Goal: Information Seeking & Learning: Compare options

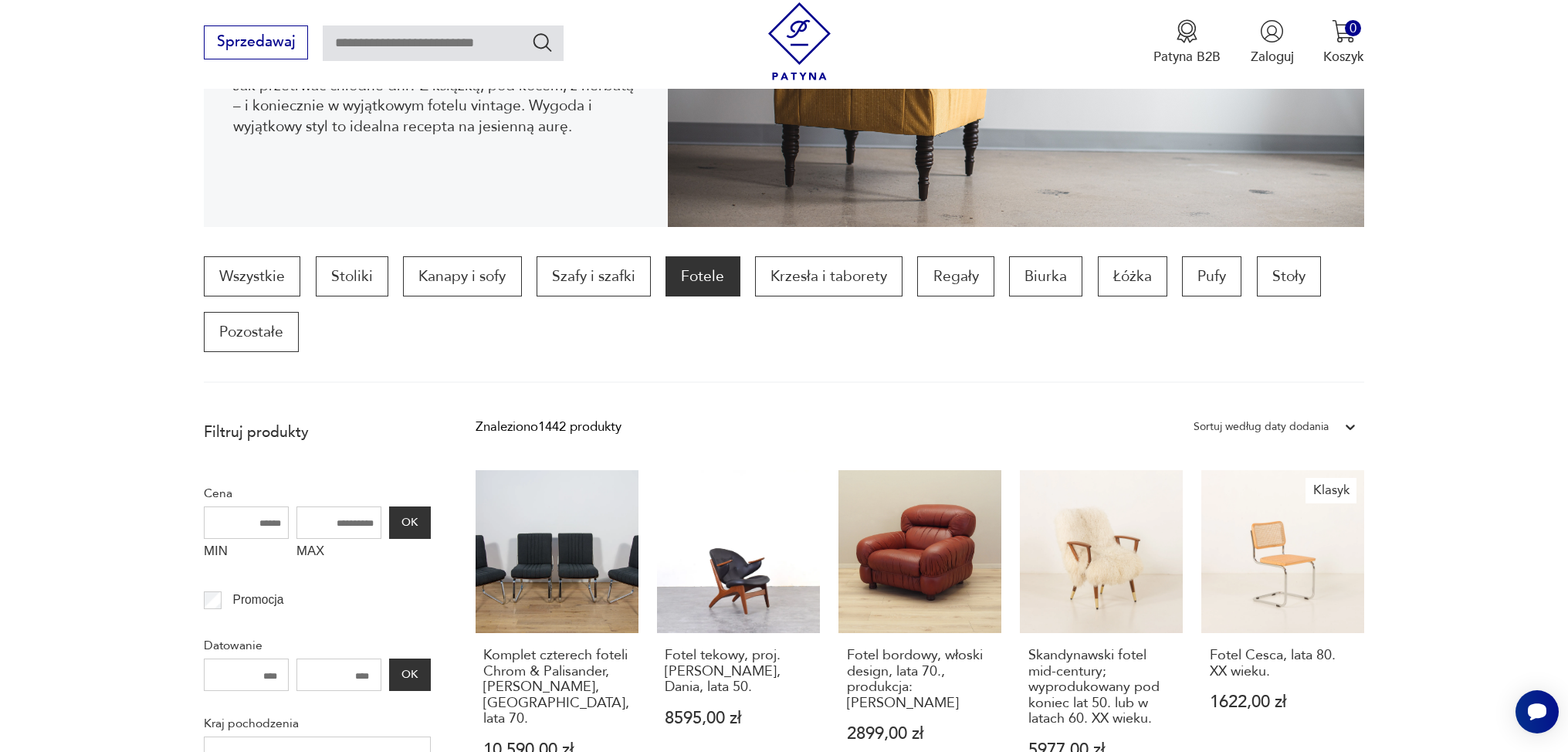
scroll to position [821, 0]
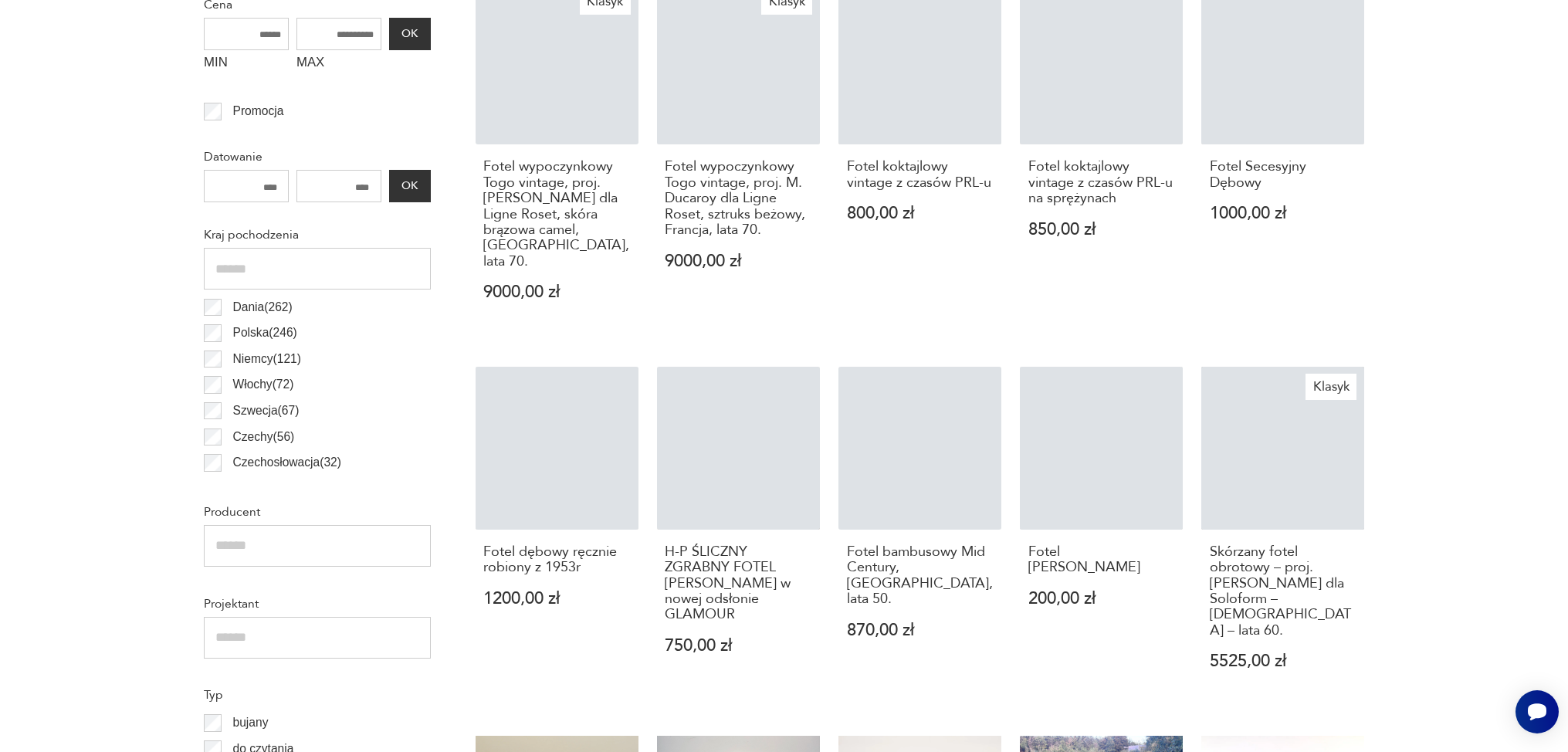
scroll to position [49, 0]
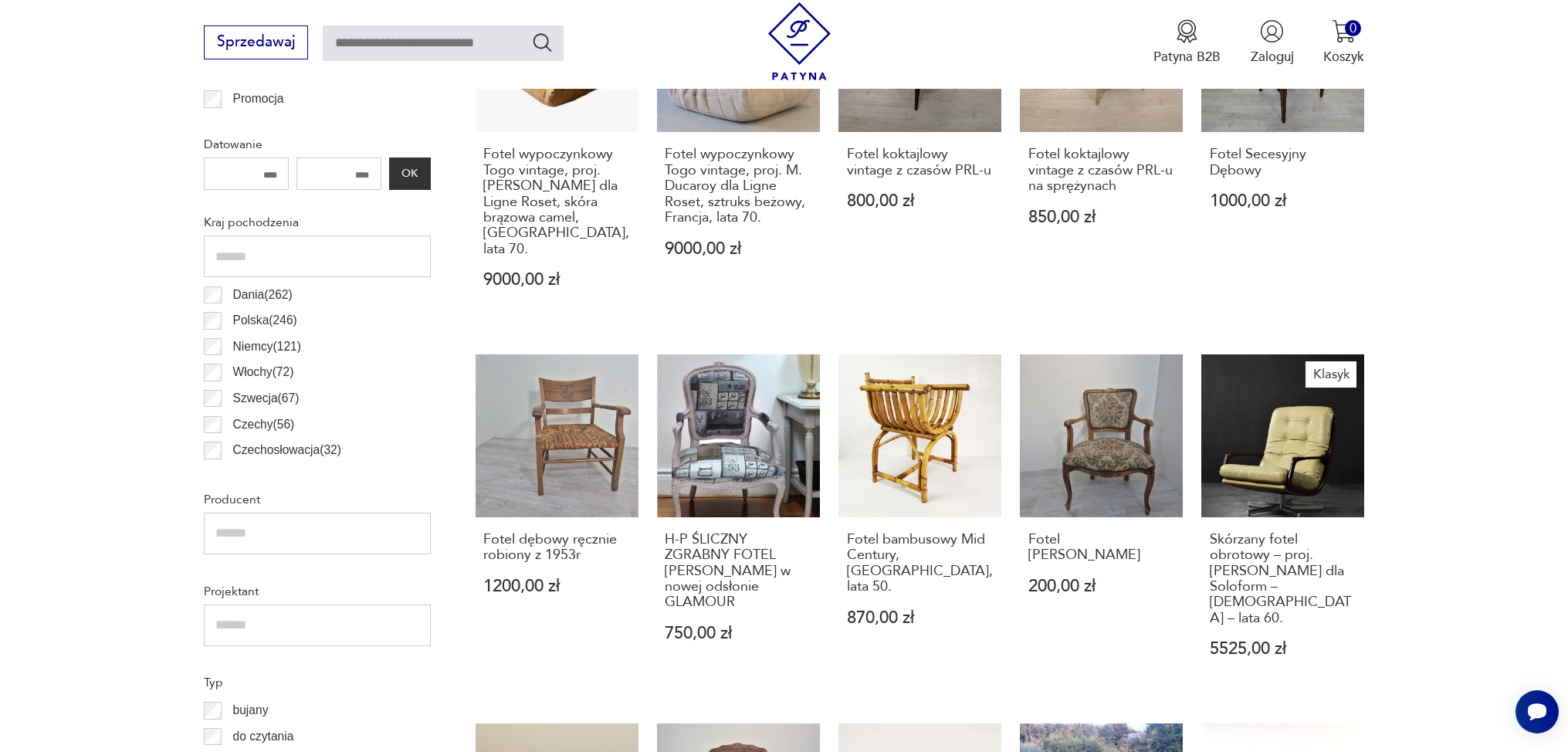
scroll to position [843, 0]
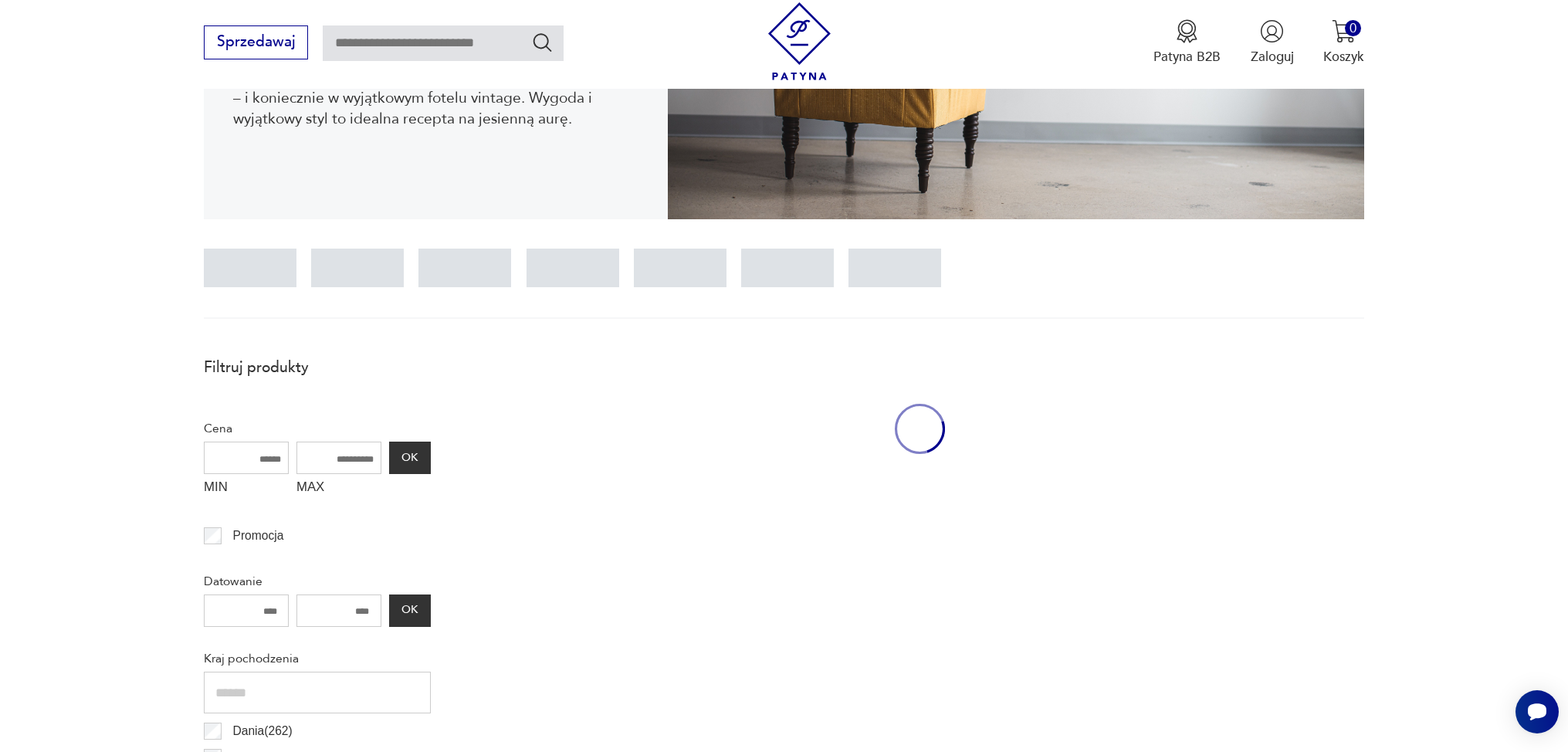
scroll to position [333, 0]
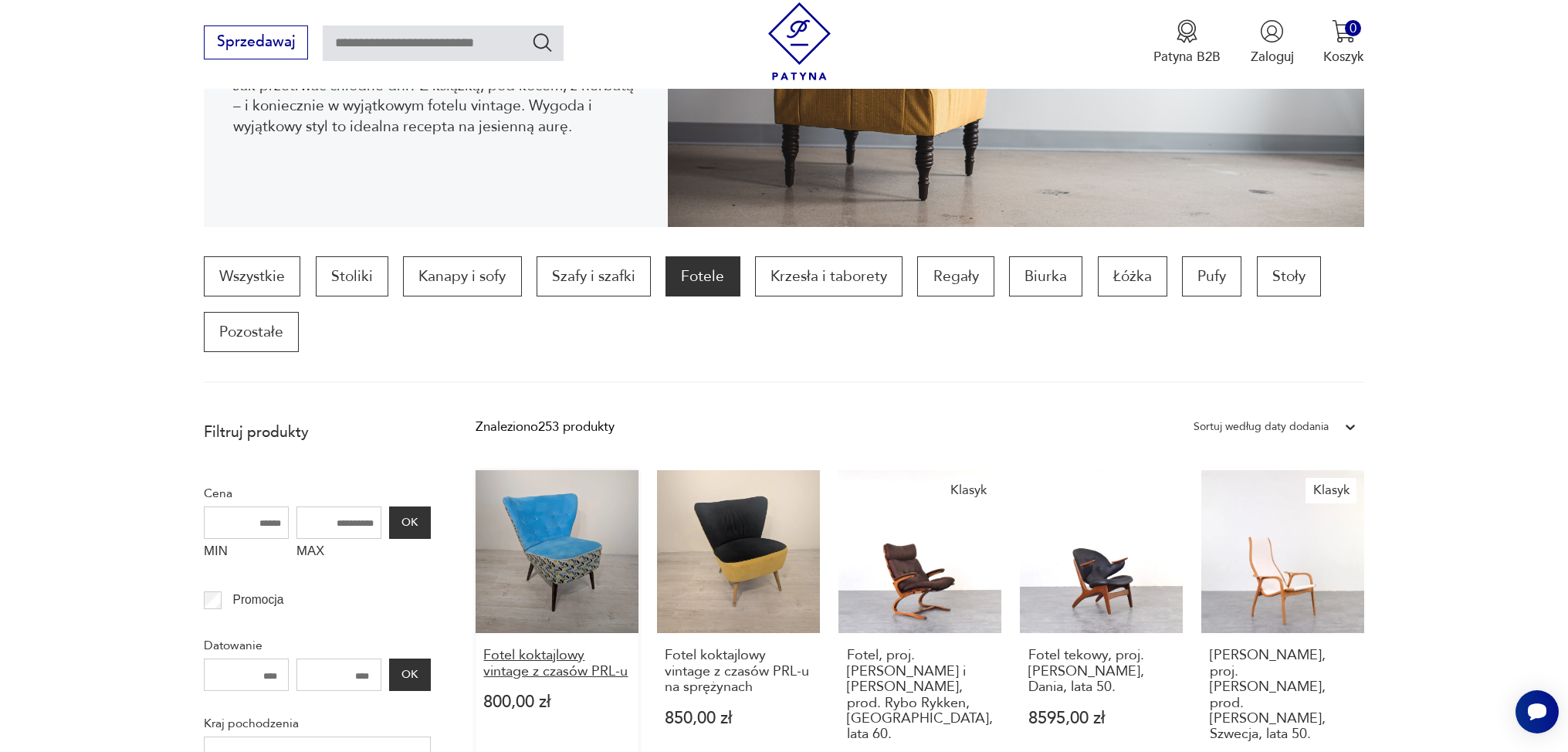
click at [573, 648] on h3 "Fotel koktajlowy vintage z czasów PRL-u" at bounding box center [556, 663] width 146 height 32
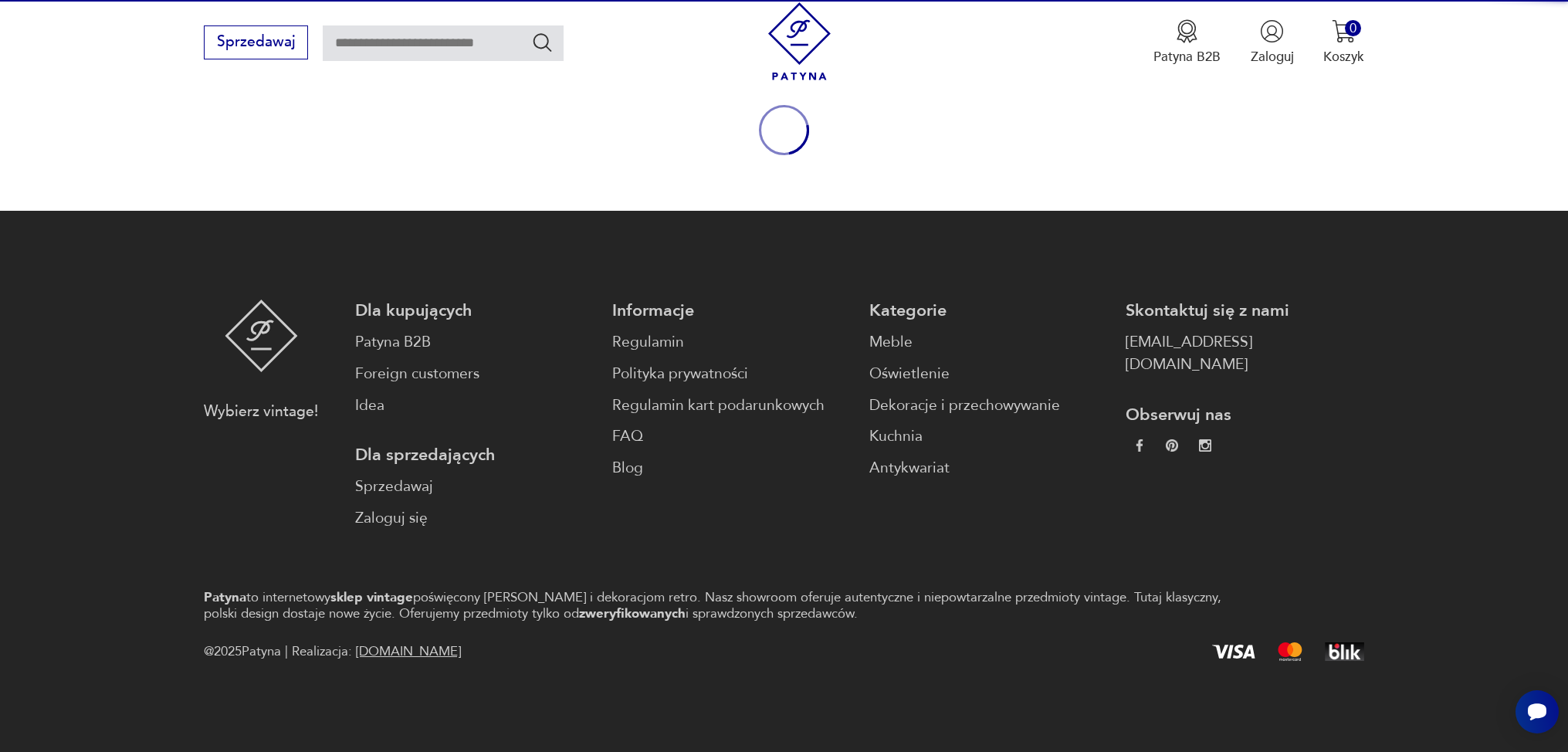
scroll to position [188, 0]
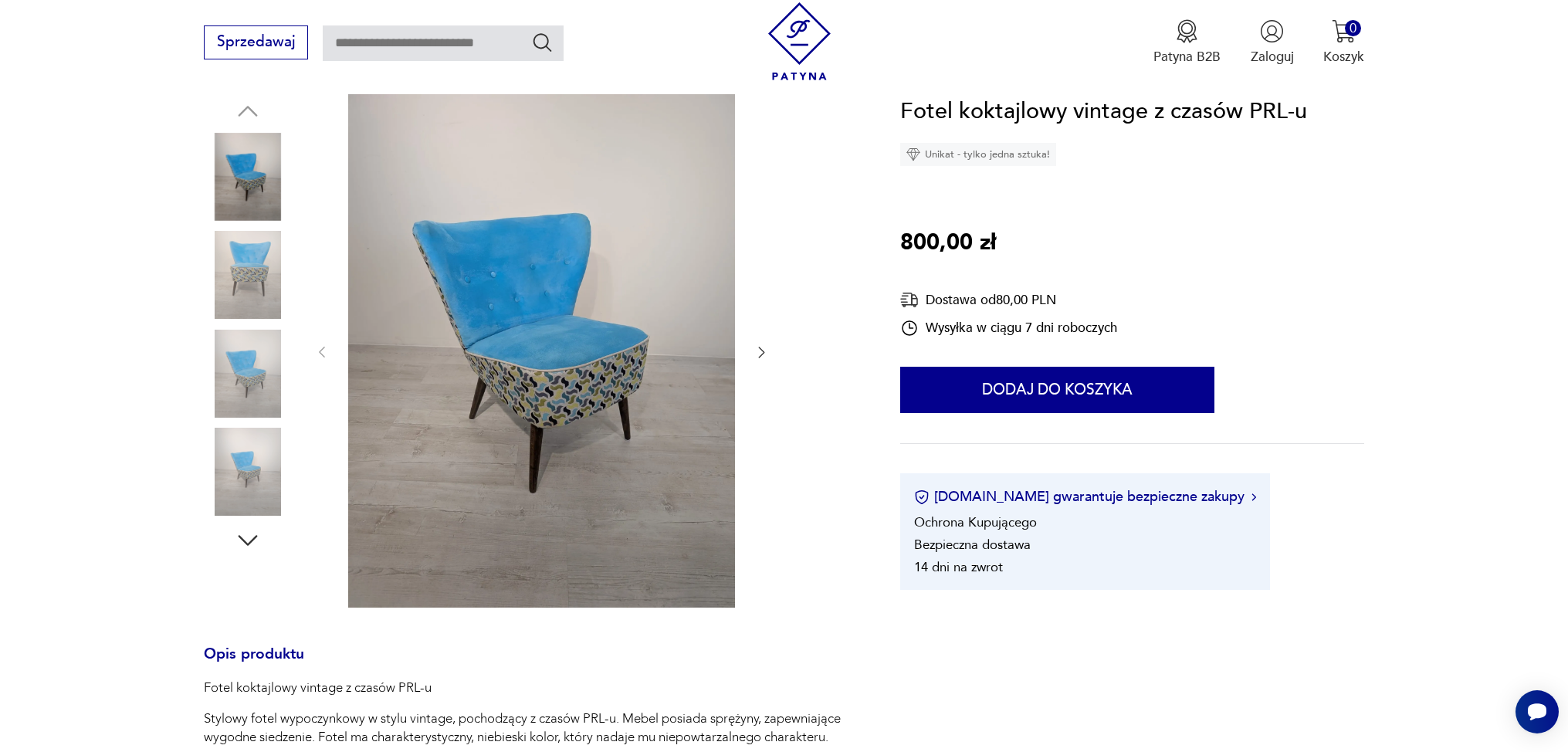
scroll to position [319, 0]
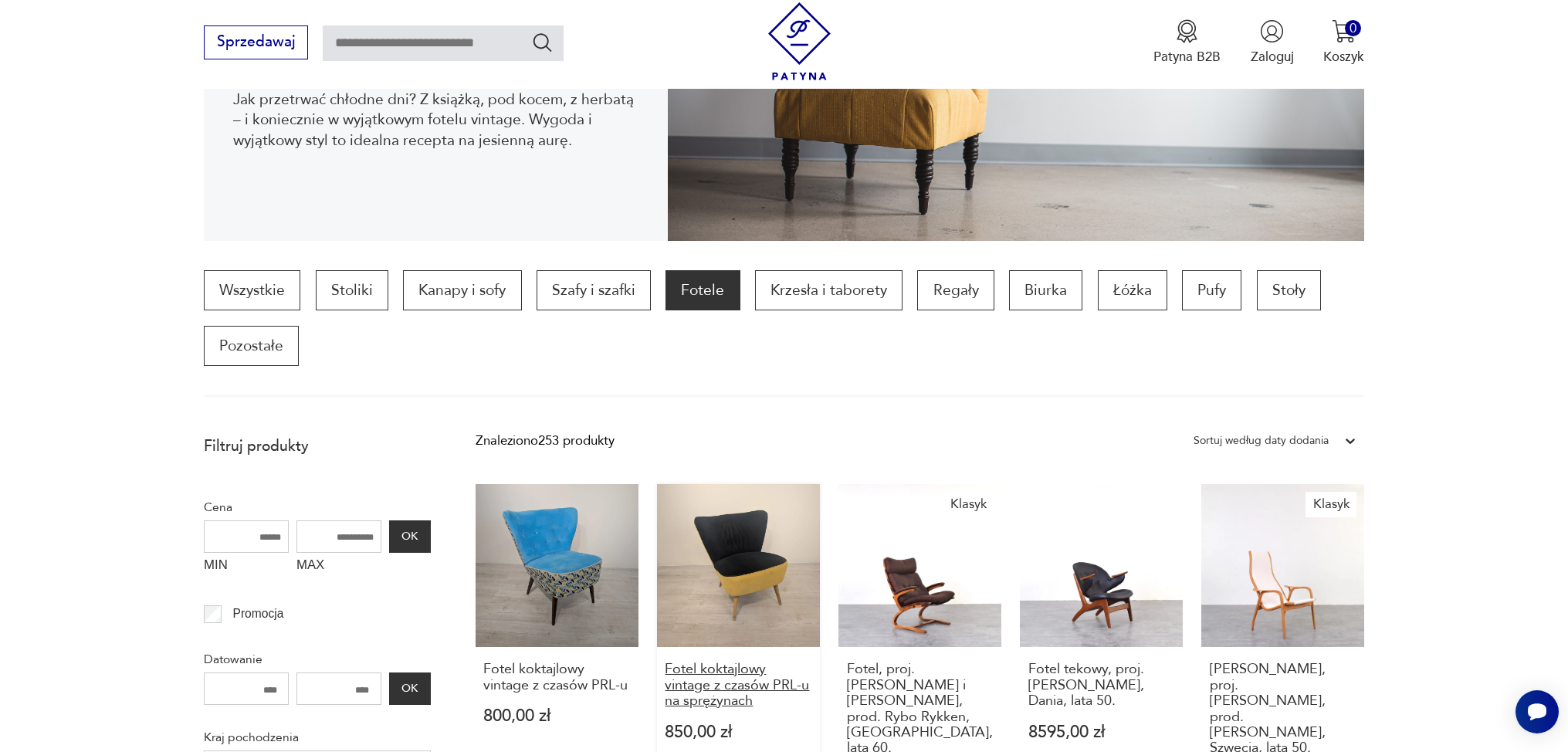
click at [749, 662] on h3 "Fotel koktajlowy vintage z czasów PRL-u na sprężynach" at bounding box center [738, 685] width 146 height 47
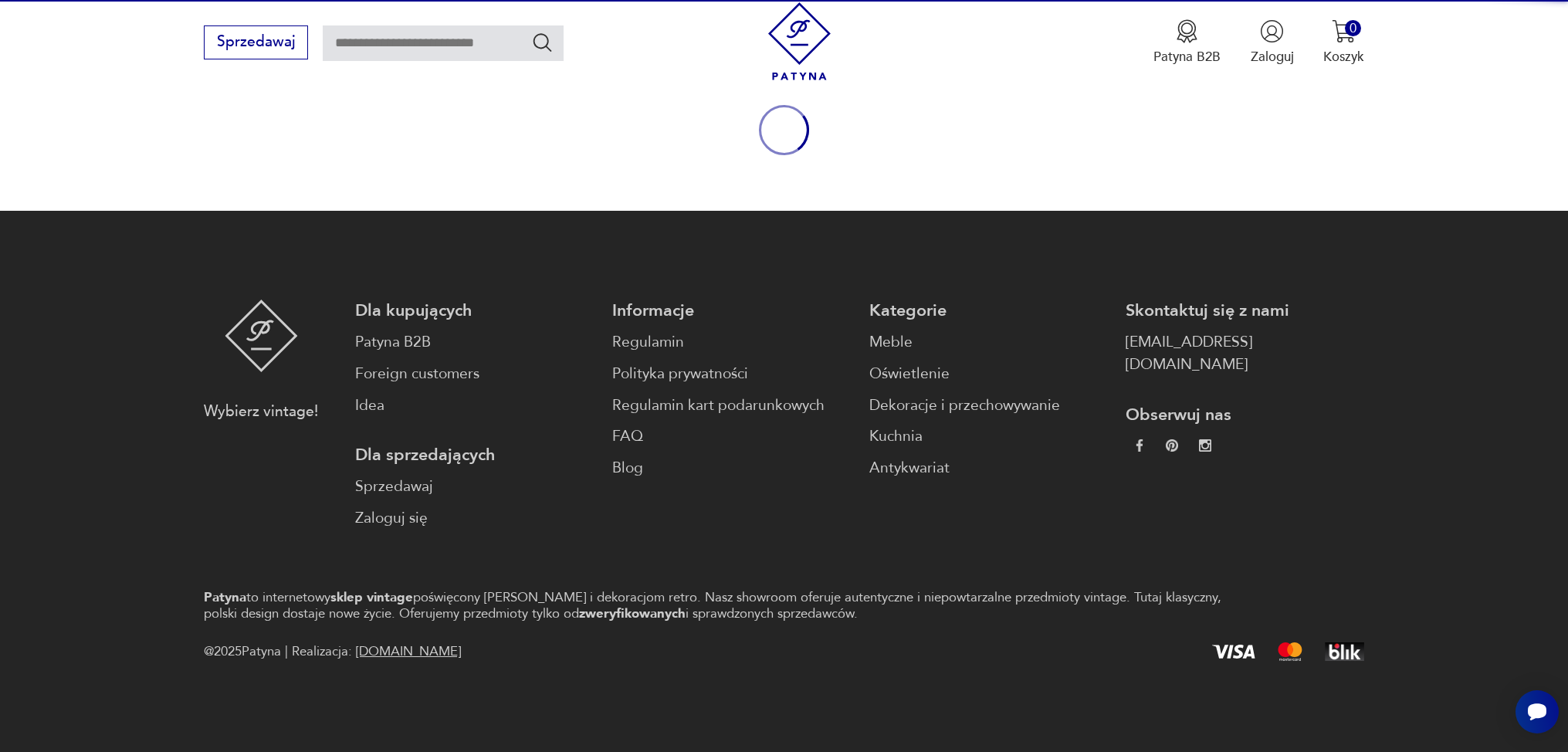
scroll to position [188, 0]
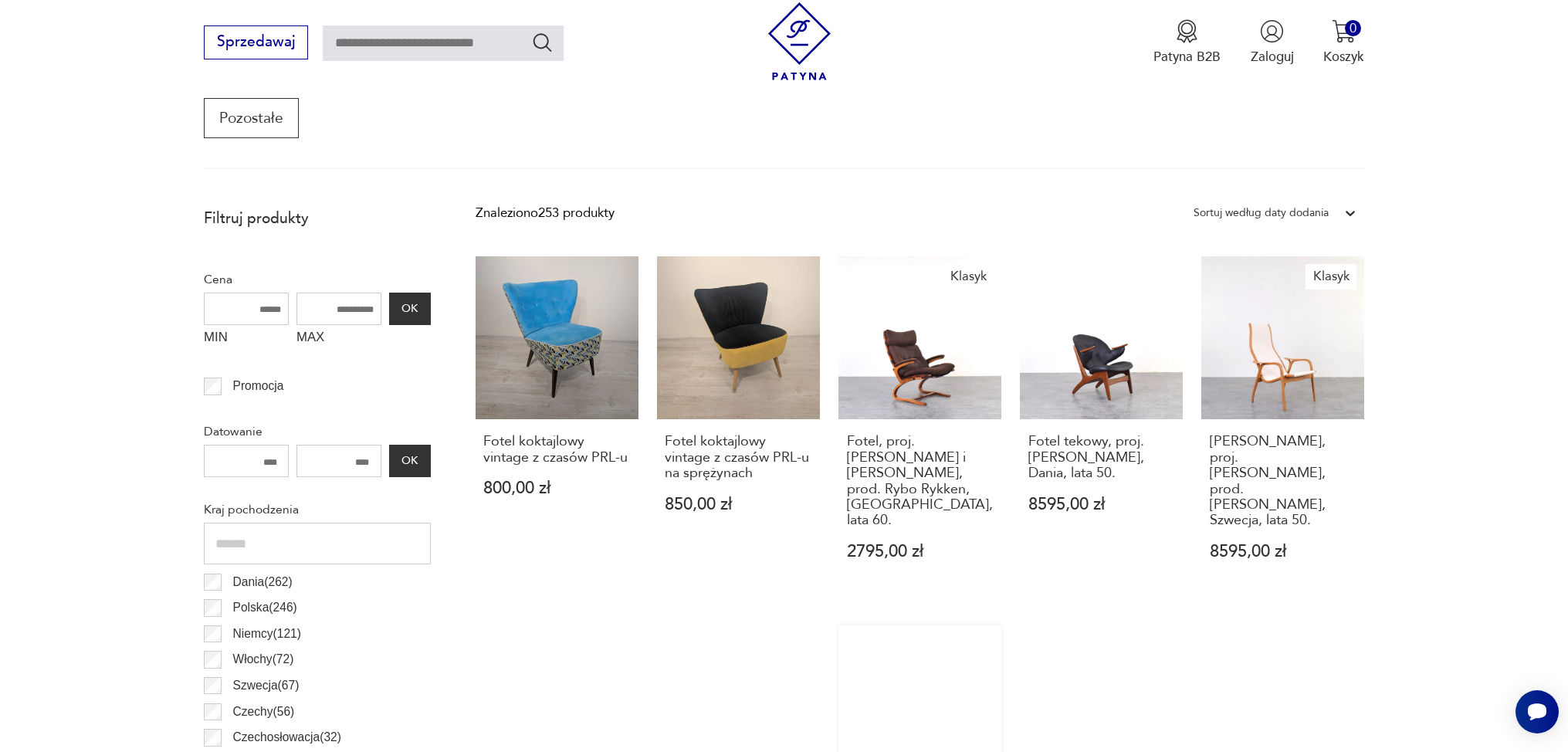
scroll to position [550, 0]
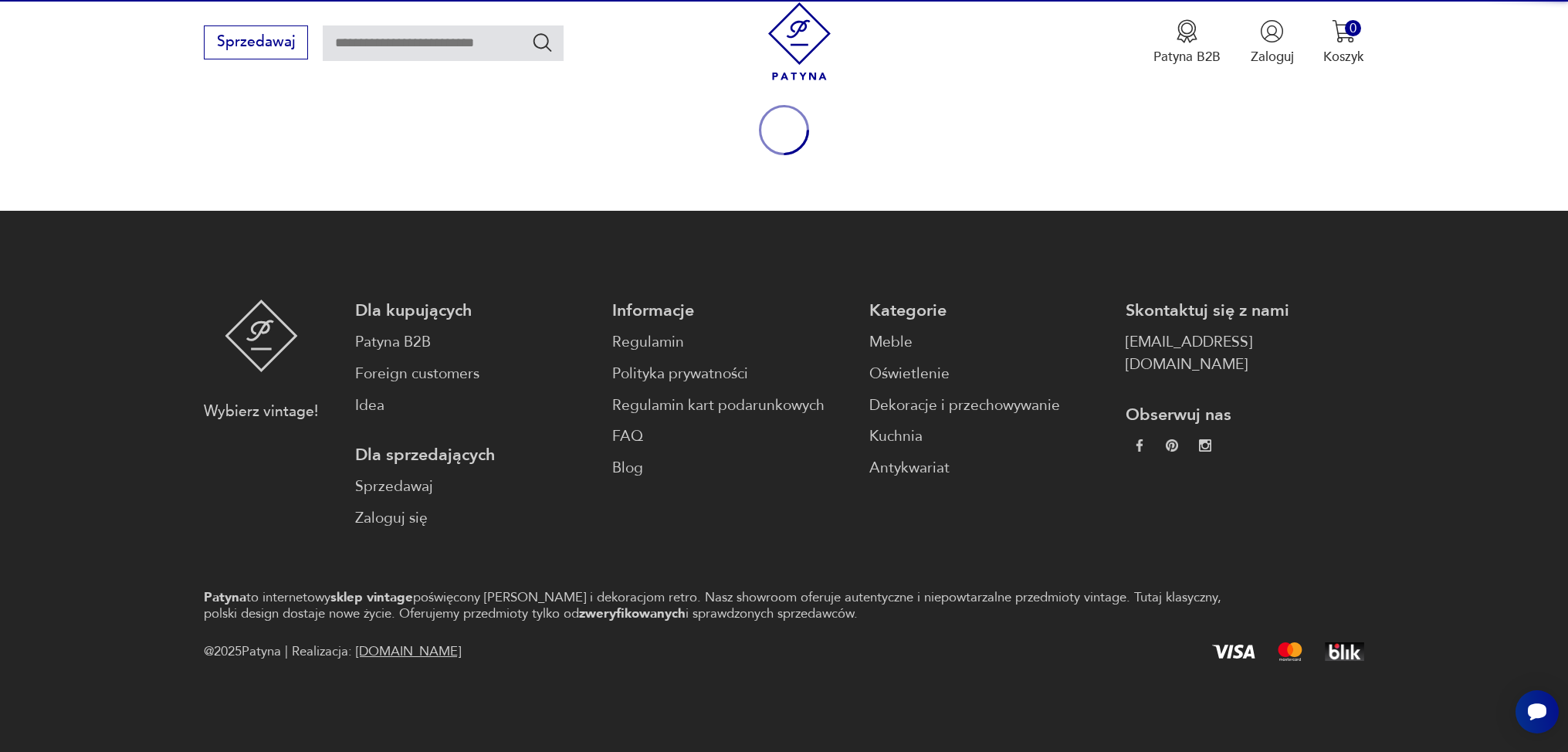
scroll to position [188, 0]
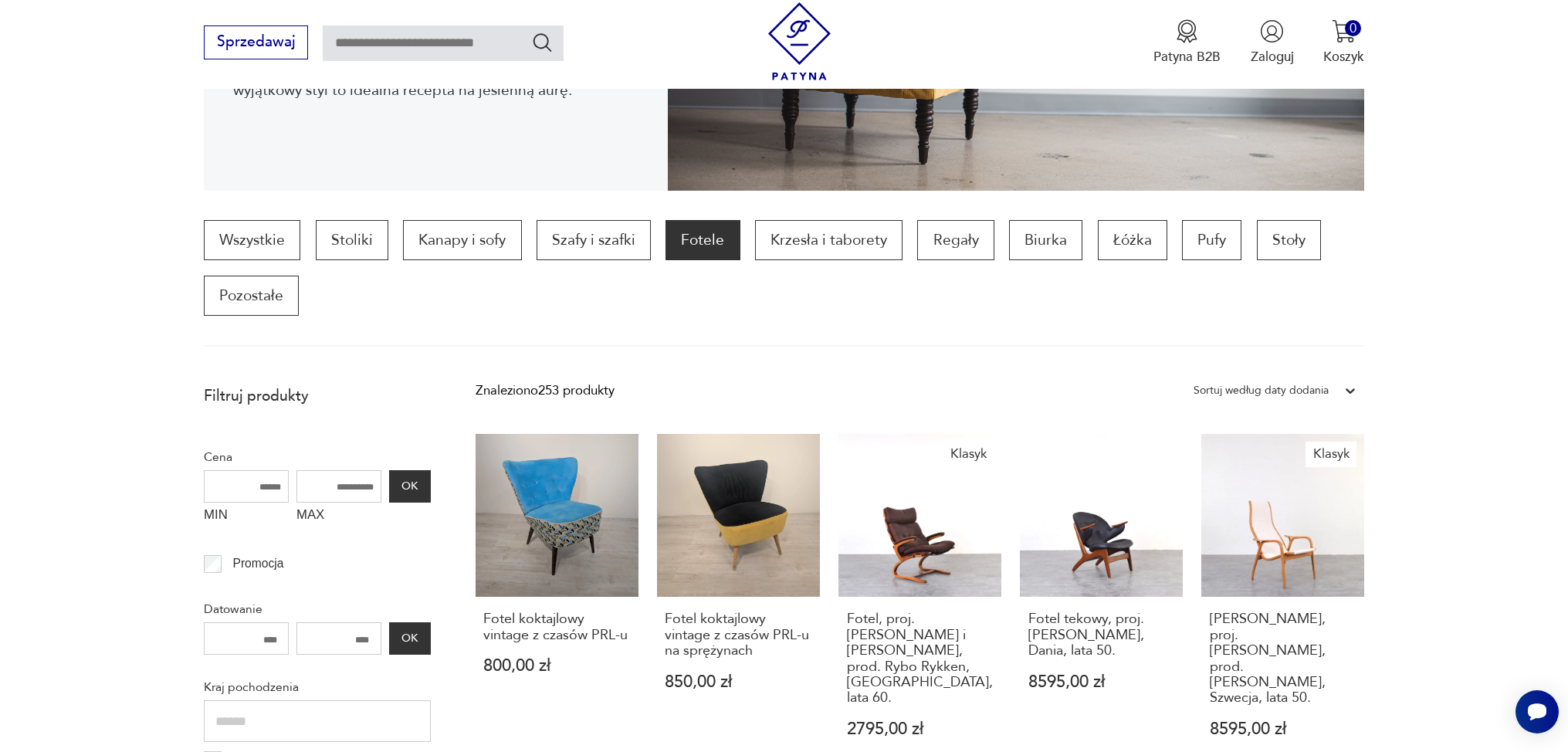
scroll to position [489, 0]
